Goal: Transaction & Acquisition: Purchase product/service

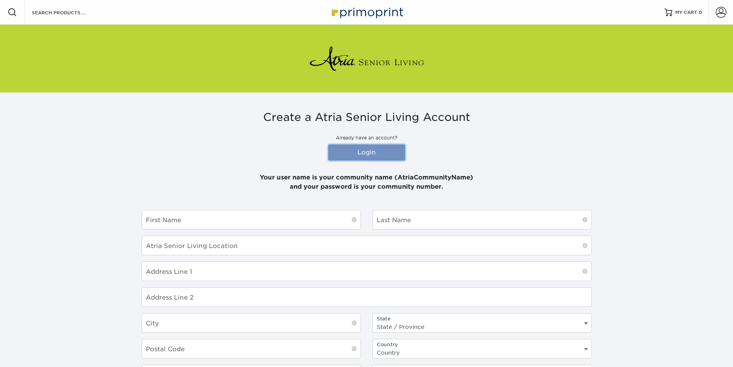
click at [376, 154] on link "Login" at bounding box center [366, 152] width 77 height 16
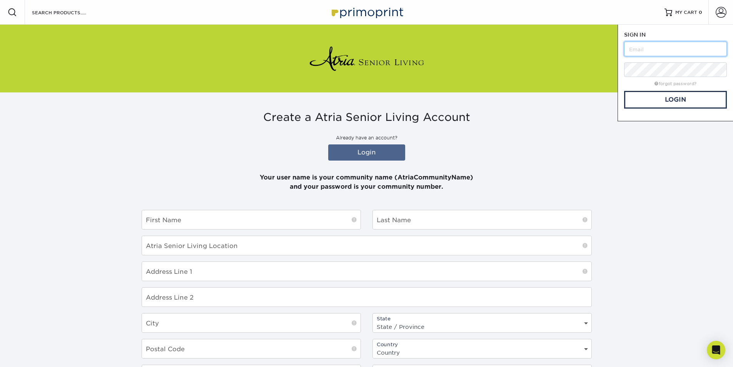
click at [649, 44] on input "text" at bounding box center [675, 49] width 103 height 15
click at [663, 100] on link "Login" at bounding box center [675, 100] width 103 height 18
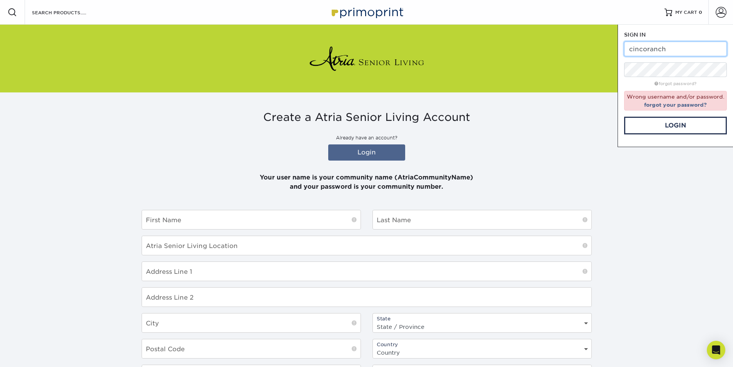
click at [645, 50] on input "cincoranch" at bounding box center [675, 49] width 103 height 15
click at [653, 119] on link "Login" at bounding box center [675, 126] width 103 height 18
click at [651, 49] on input "cinco ranch" at bounding box center [675, 49] width 103 height 15
click at [676, 47] on input "cinco ranch" at bounding box center [675, 49] width 103 height 15
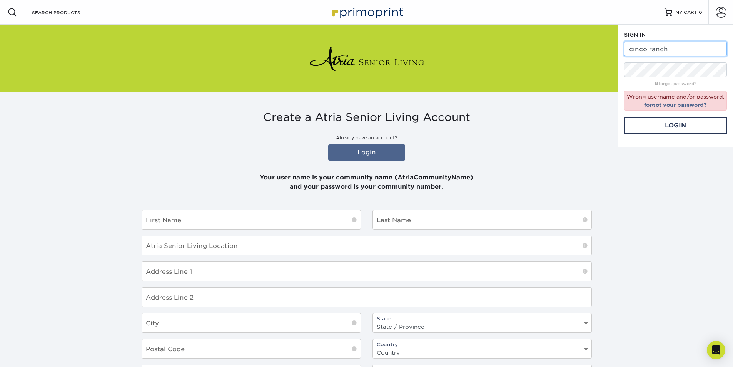
click at [676, 47] on input "cinco ranch" at bounding box center [675, 49] width 103 height 15
click at [655, 128] on link "Login" at bounding box center [675, 126] width 103 height 18
click at [665, 48] on input "cincoranch" at bounding box center [675, 49] width 103 height 15
type input "cinco"
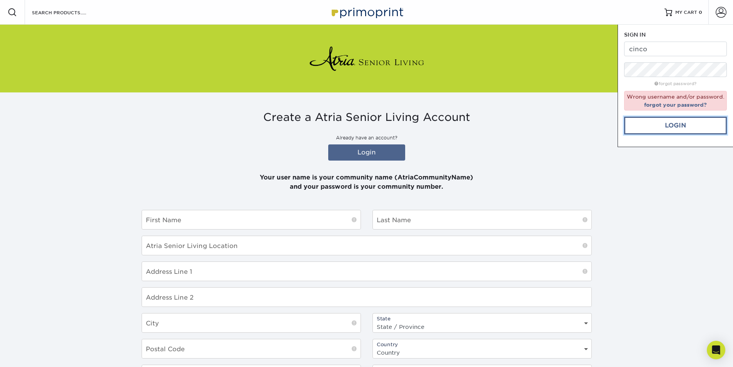
click at [681, 129] on link "Login" at bounding box center [675, 126] width 103 height 18
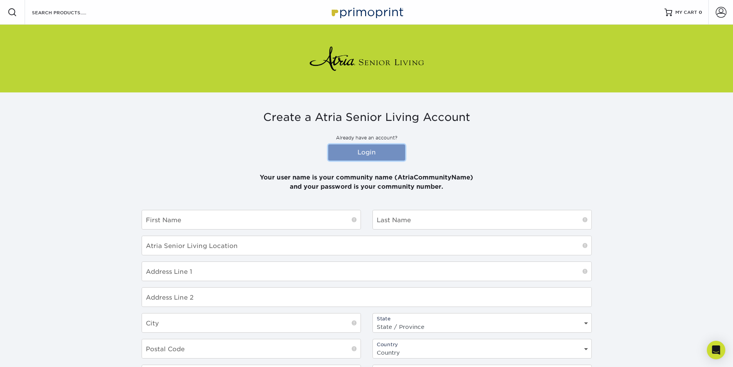
click at [370, 151] on link "Login" at bounding box center [366, 152] width 77 height 16
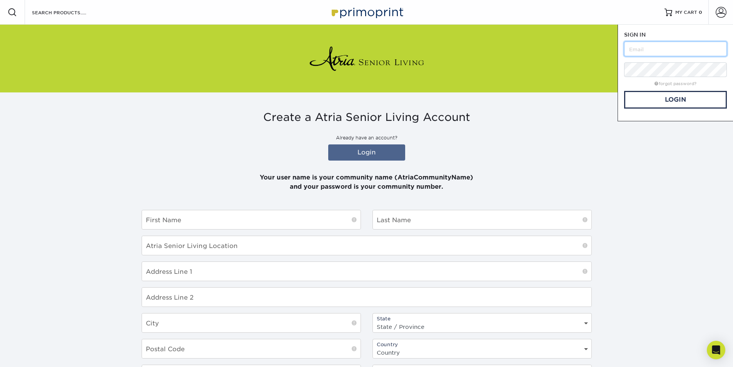
click at [635, 45] on input "text" at bounding box center [675, 49] width 103 height 15
type input "AtriaCincoRanch"
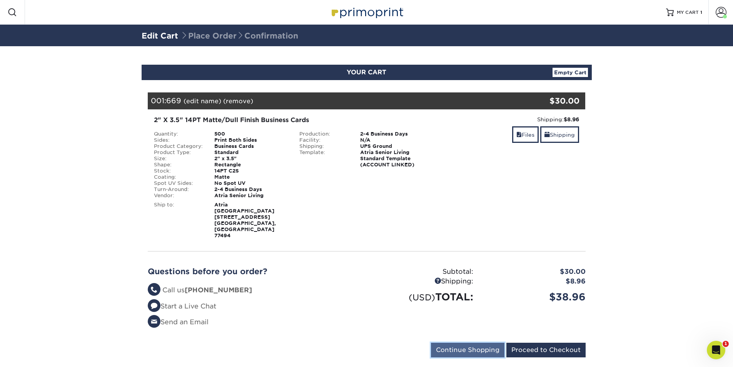
click at [453, 342] on input "Continue Shopping" at bounding box center [467, 349] width 73 height 15
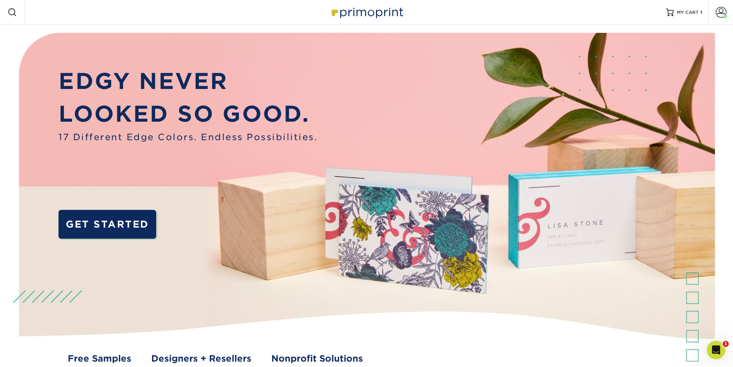
click at [9, 9] on span at bounding box center [12, 12] width 9 height 9
click at [725, 12] on span at bounding box center [720, 12] width 11 height 11
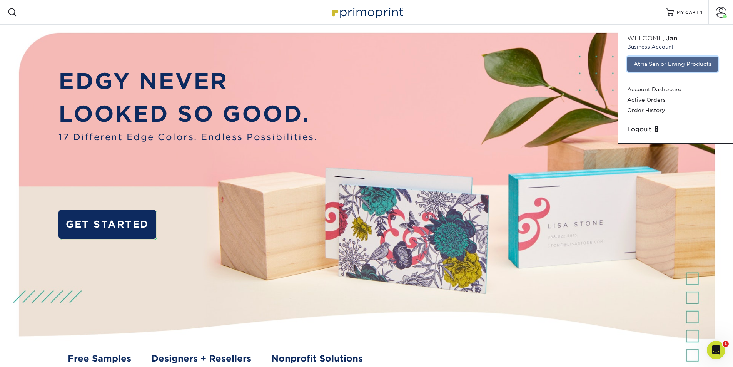
click at [671, 61] on link "Atria Senior Living Products" at bounding box center [672, 64] width 91 height 15
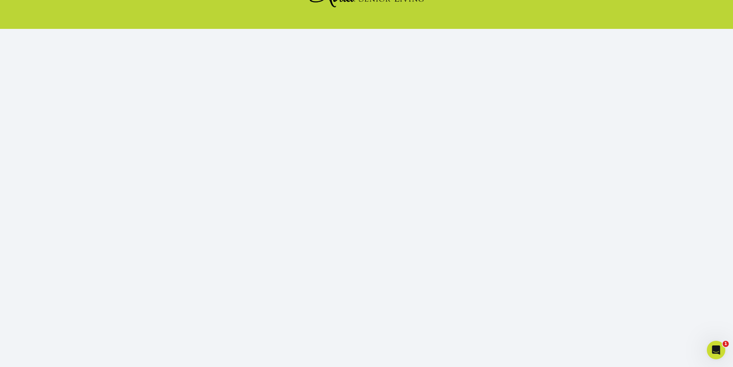
scroll to position [67, 0]
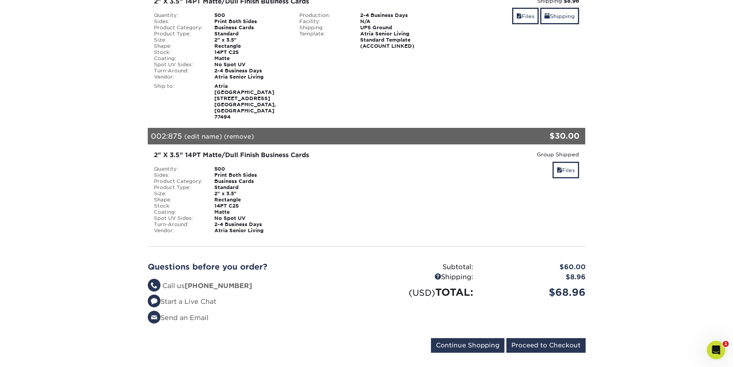
scroll to position [120, 0]
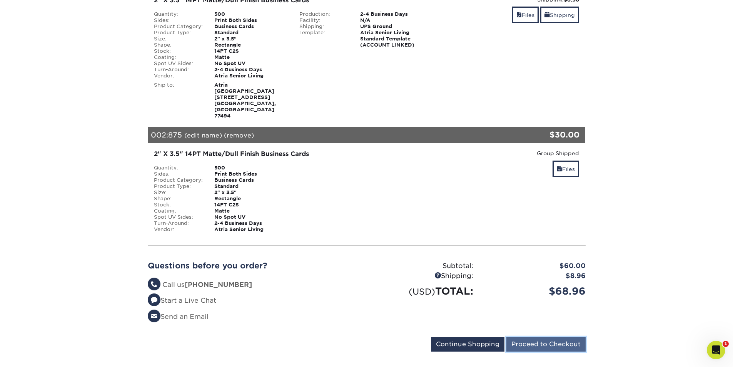
click at [538, 337] on input "Proceed to Checkout" at bounding box center [545, 344] width 79 height 15
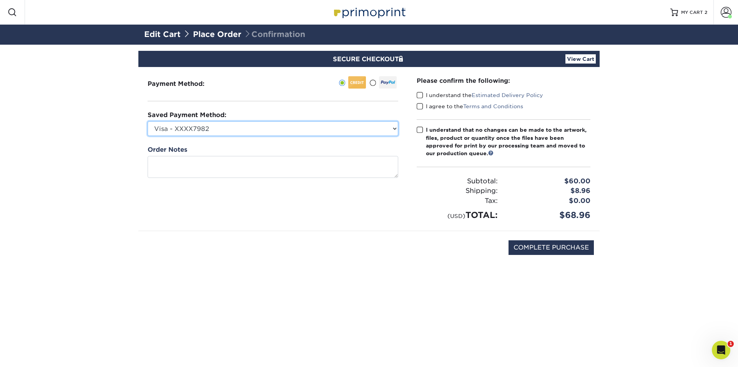
click at [224, 129] on select "Visa - XXXX7982 Visa - XXXX3928 Visa - XXXX3870 Visa - XXXX8738 Visa - XXXX0273…" at bounding box center [273, 128] width 251 height 15
select select "68495"
click at [148, 121] on select "Visa - XXXX7982 Visa - XXXX3928 Visa - XXXX3870 Visa - XXXX8738 Visa - XXXX0273…" at bounding box center [273, 128] width 251 height 15
click at [420, 97] on span at bounding box center [420, 95] width 7 height 7
click at [0, 0] on input "I understand the Estimated Delivery Policy" at bounding box center [0, 0] width 0 height 0
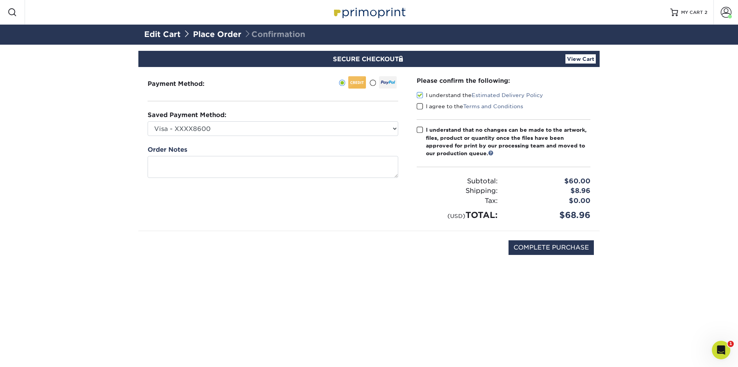
click at [420, 108] on span at bounding box center [420, 106] width 7 height 7
click at [0, 0] on input "I agree to the Terms and Conditions" at bounding box center [0, 0] width 0 height 0
click at [420, 128] on span at bounding box center [420, 129] width 7 height 7
click at [0, 0] on input "I understand that no changes can be made to the artwork, files, product or quan…" at bounding box center [0, 0] width 0 height 0
click at [549, 247] on input "COMPLETE PURCHASE" at bounding box center [551, 247] width 85 height 15
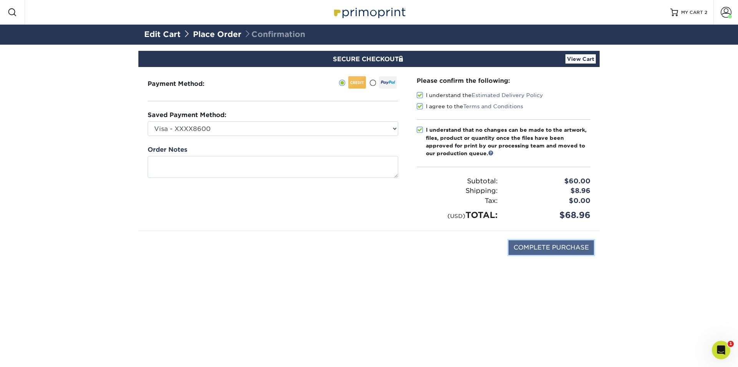
type input "PROCESSING, PLEASE WAIT..."
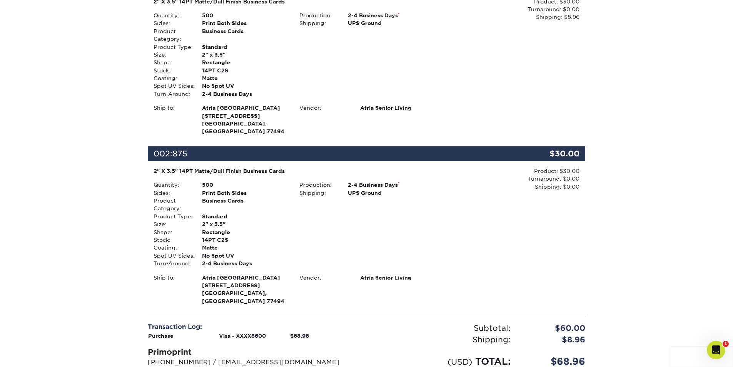
scroll to position [258, 0]
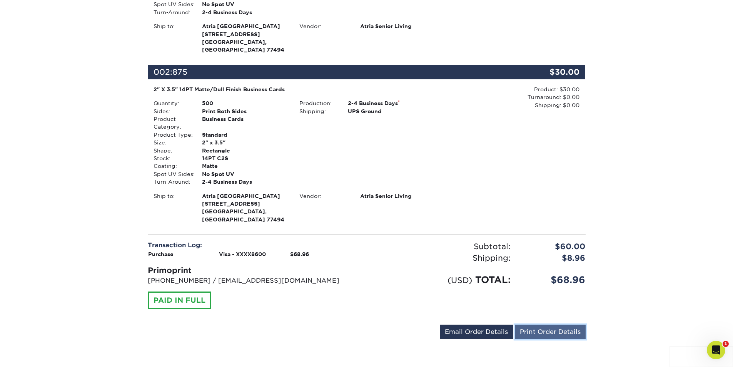
click at [538, 332] on link "Print Order Details" at bounding box center [550, 331] width 71 height 15
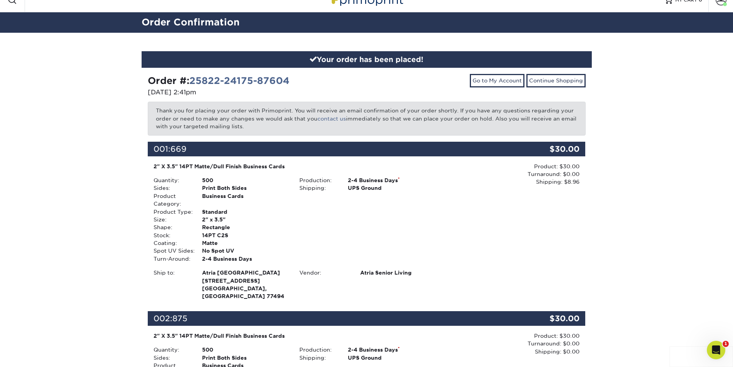
scroll to position [0, 0]
